Goal: Task Accomplishment & Management: Manage account settings

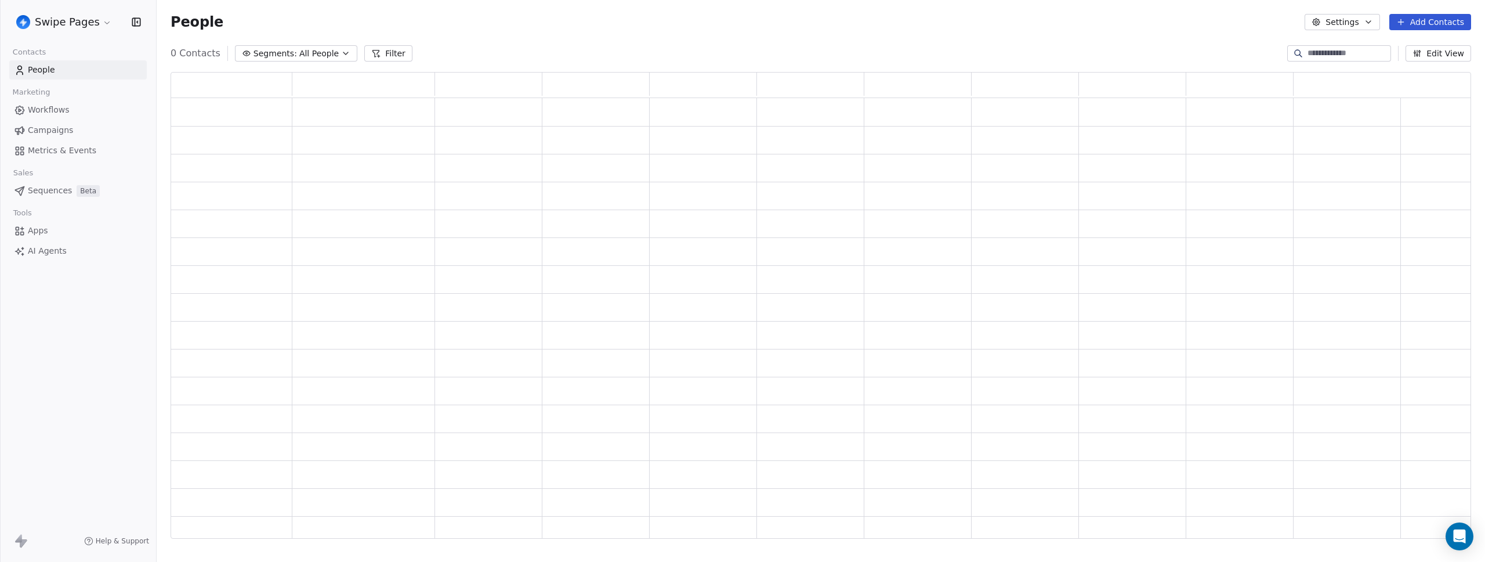
scroll to position [458, 1292]
click at [72, 106] on link "Workflows" at bounding box center [78, 109] width 138 height 19
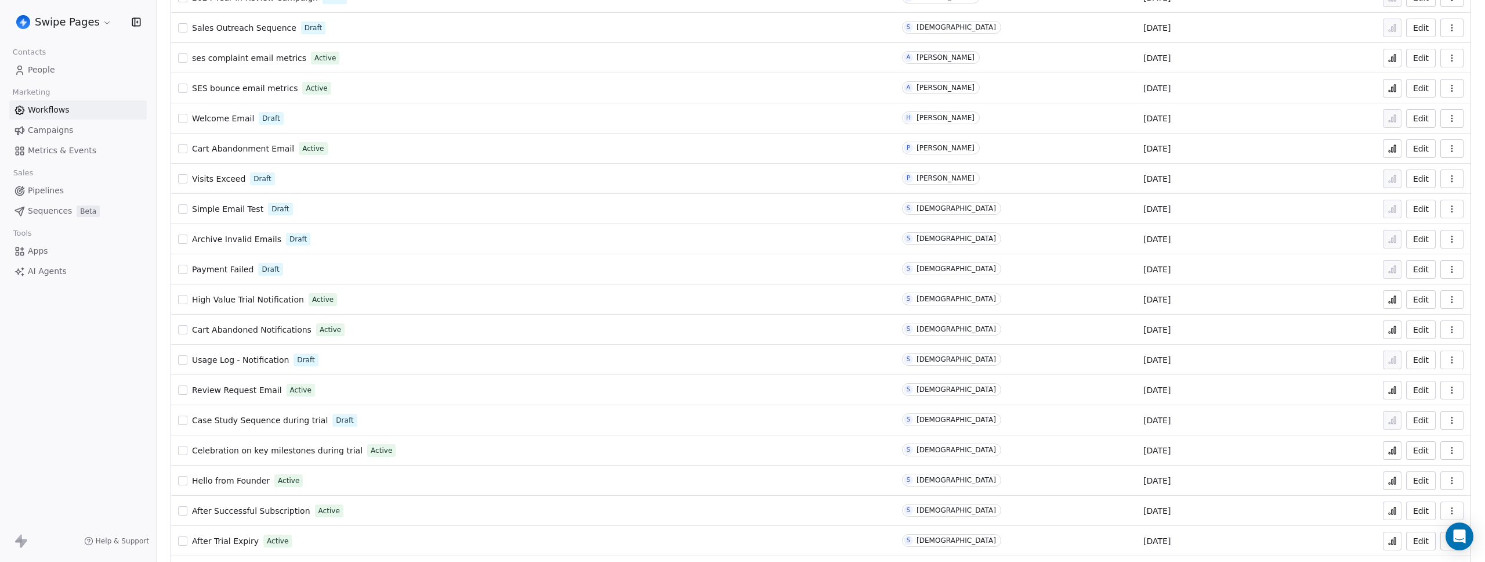
scroll to position [693, 0]
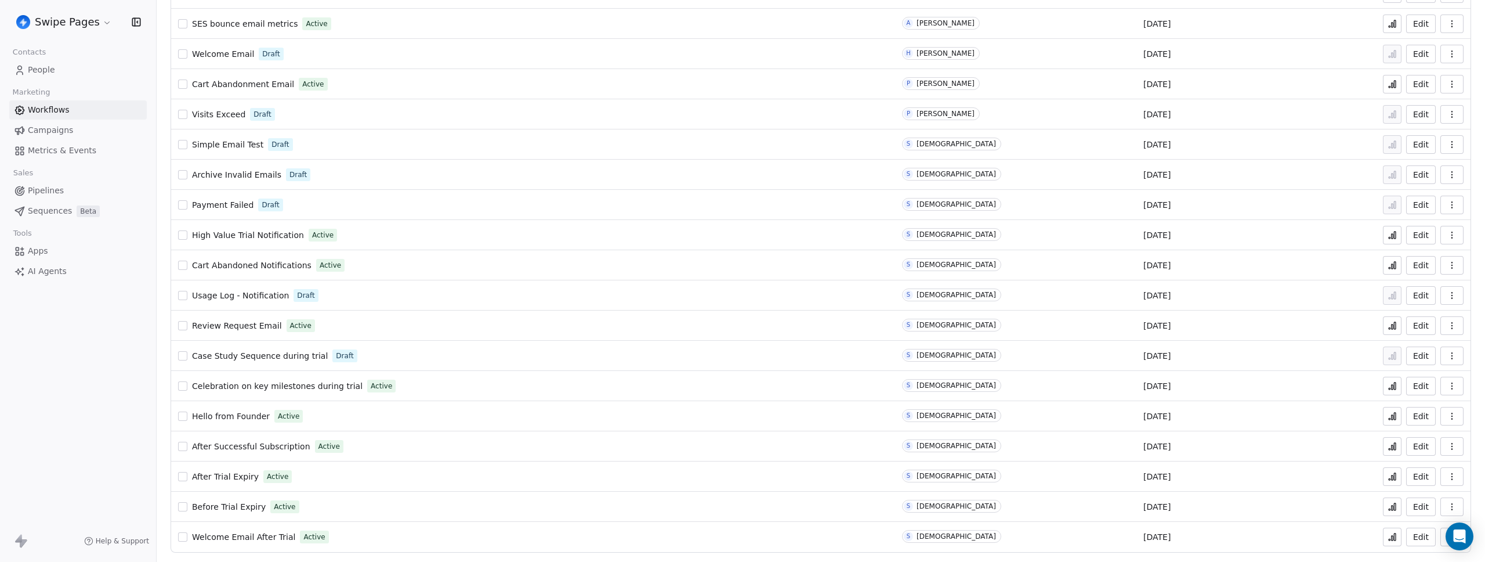
click at [238, 476] on span "After Trial Expiry" at bounding box center [225, 476] width 67 height 9
click at [1389, 478] on button at bounding box center [1392, 476] width 19 height 19
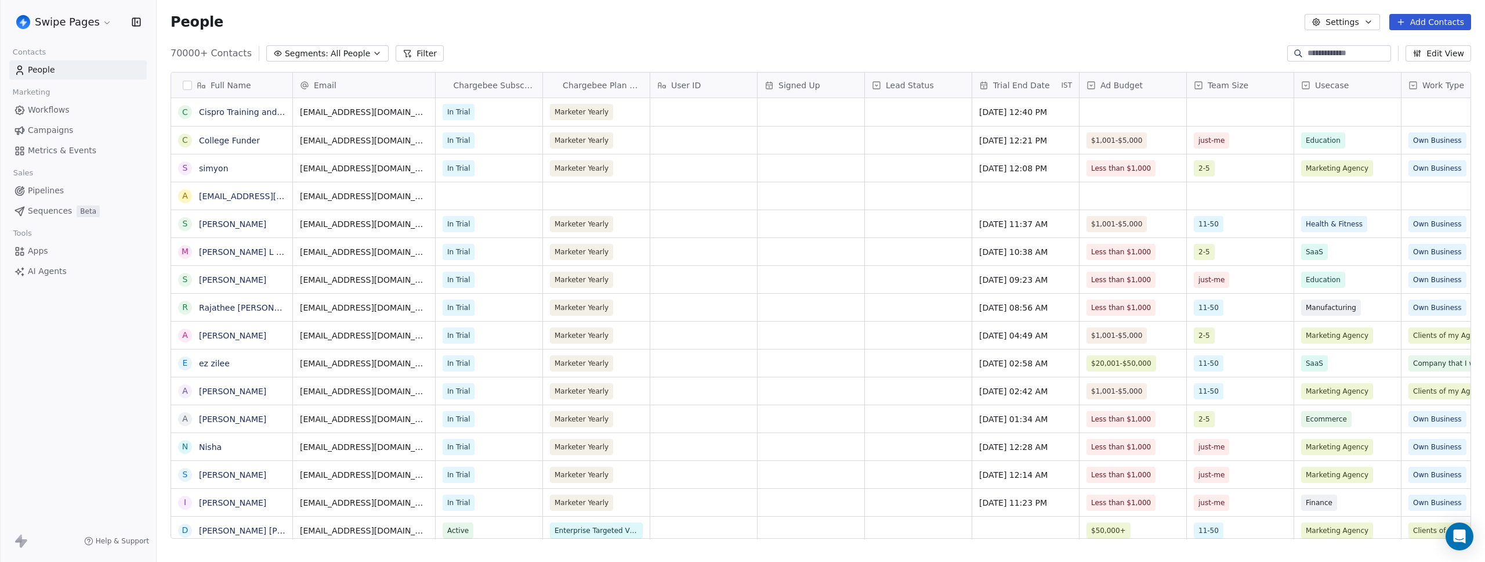
scroll to position [486, 1320]
click at [319, 56] on span "Segments:" at bounding box center [307, 54] width 44 height 12
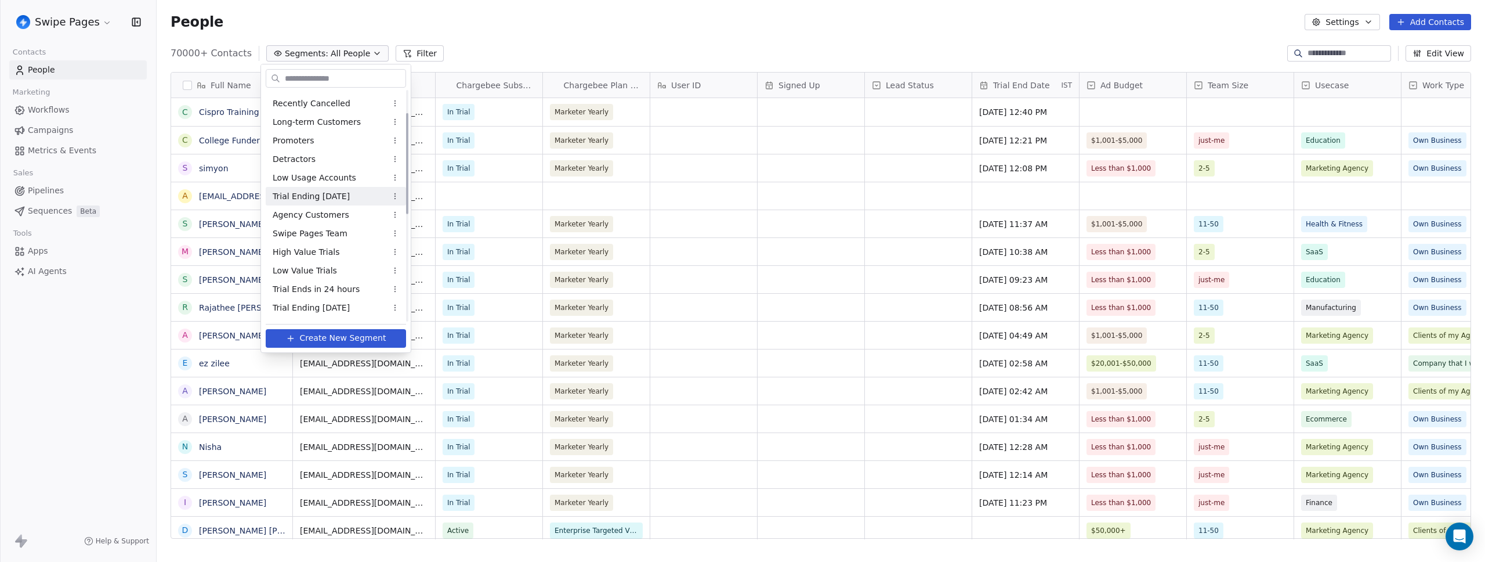
scroll to position [52, 0]
click at [328, 202] on span "Trial Ending in 3 Days" at bounding box center [311, 199] width 77 height 12
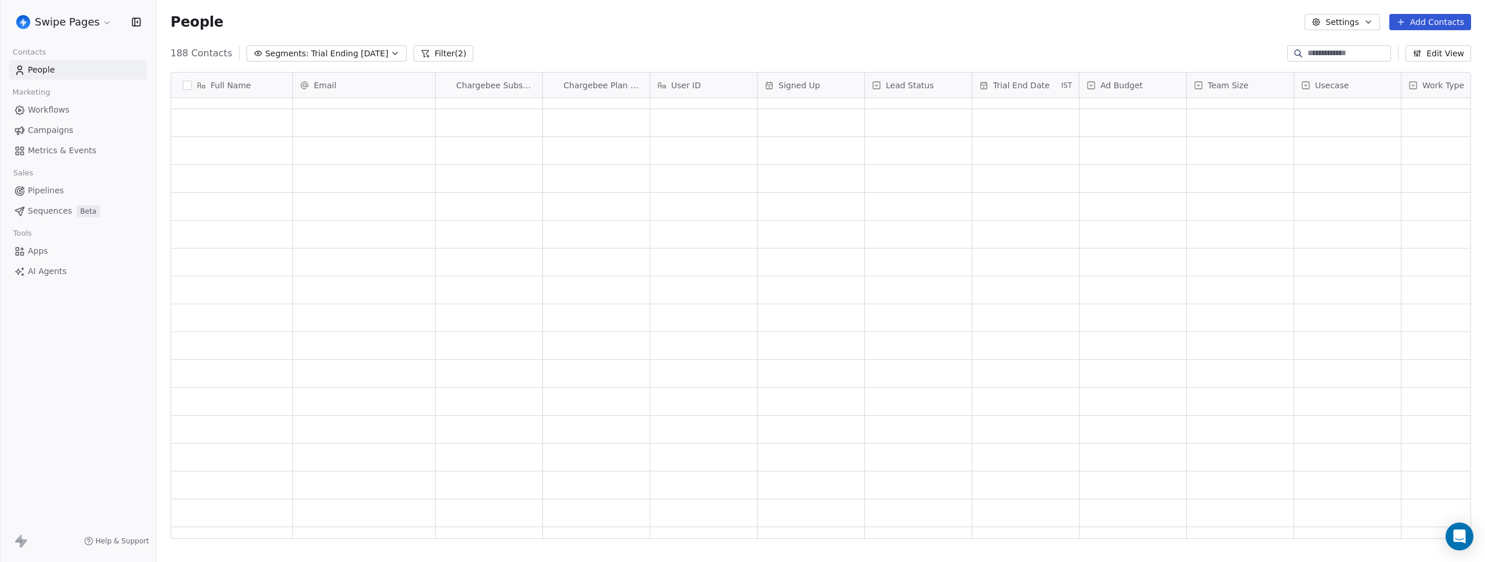
scroll to position [0, 0]
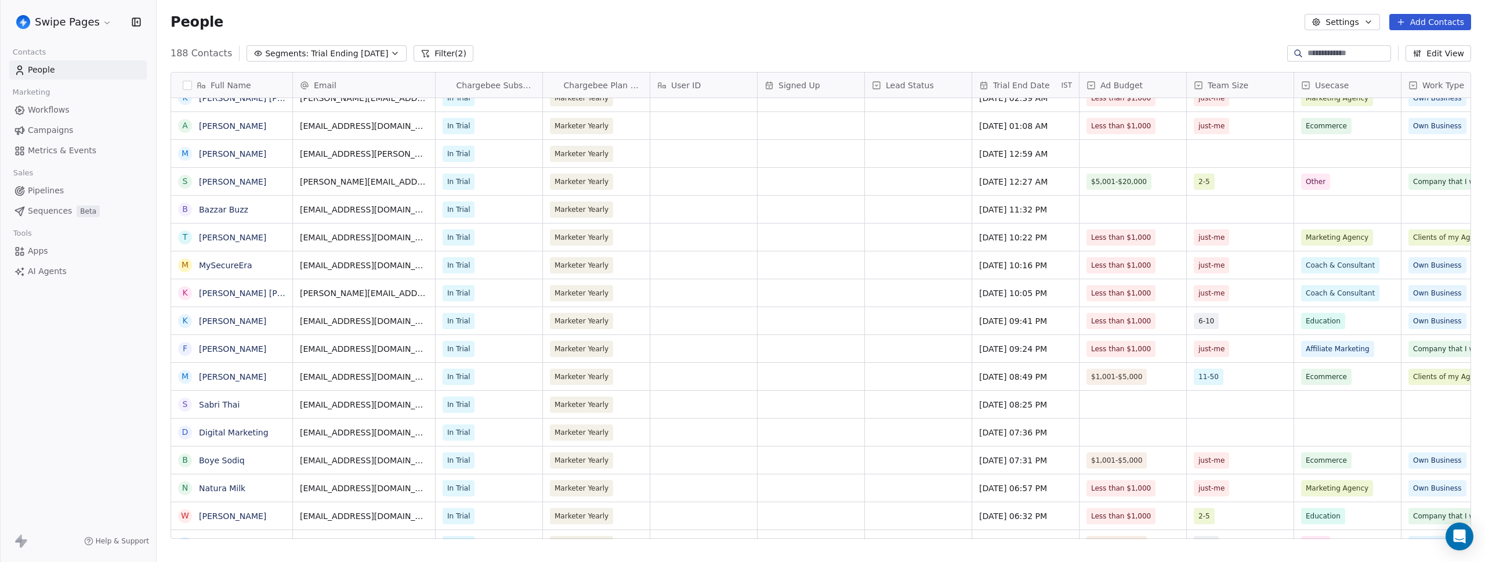
click at [762, 37] on div "People Settings Add Contacts" at bounding box center [821, 22] width 1329 height 44
click at [560, 60] on div "188 Contacts Segments: Trial Ending in 3 Days Filter (2) Edit View" at bounding box center [821, 53] width 1329 height 19
click at [859, 42] on div "People Settings Add Contacts" at bounding box center [821, 22] width 1329 height 44
click at [661, 20] on div "People Settings Add Contacts" at bounding box center [821, 22] width 1301 height 16
